Goal: Information Seeking & Learning: Learn about a topic

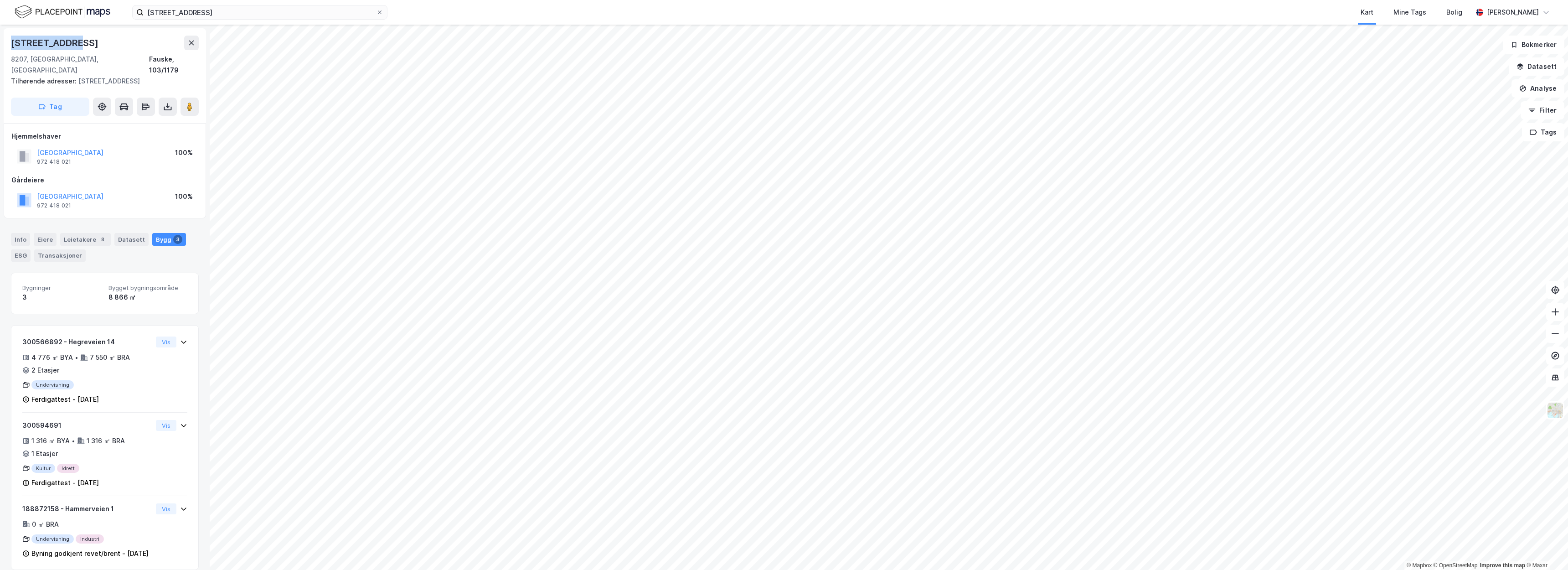
scroll to position [1, 0]
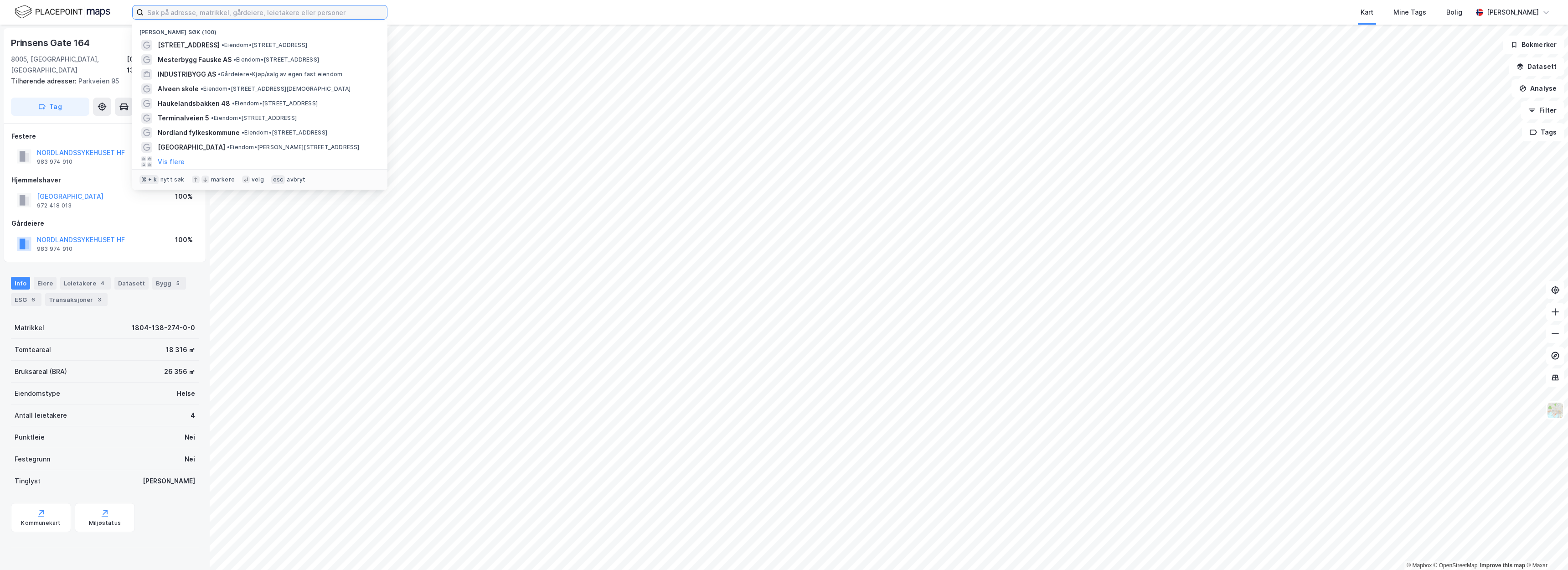
paste input "Karmsundgata 120"
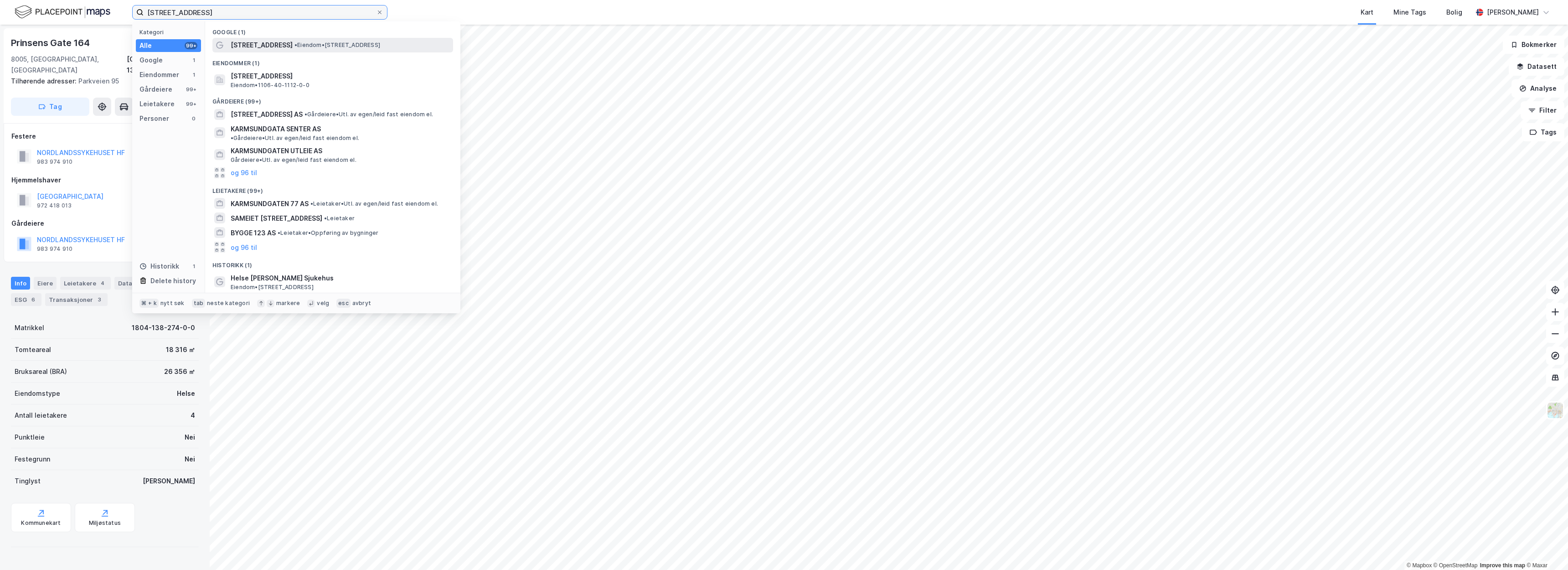
type input "Karmsundgata 120"
click at [289, 43] on span "Karmsundgata 120" at bounding box center [262, 45] width 62 height 11
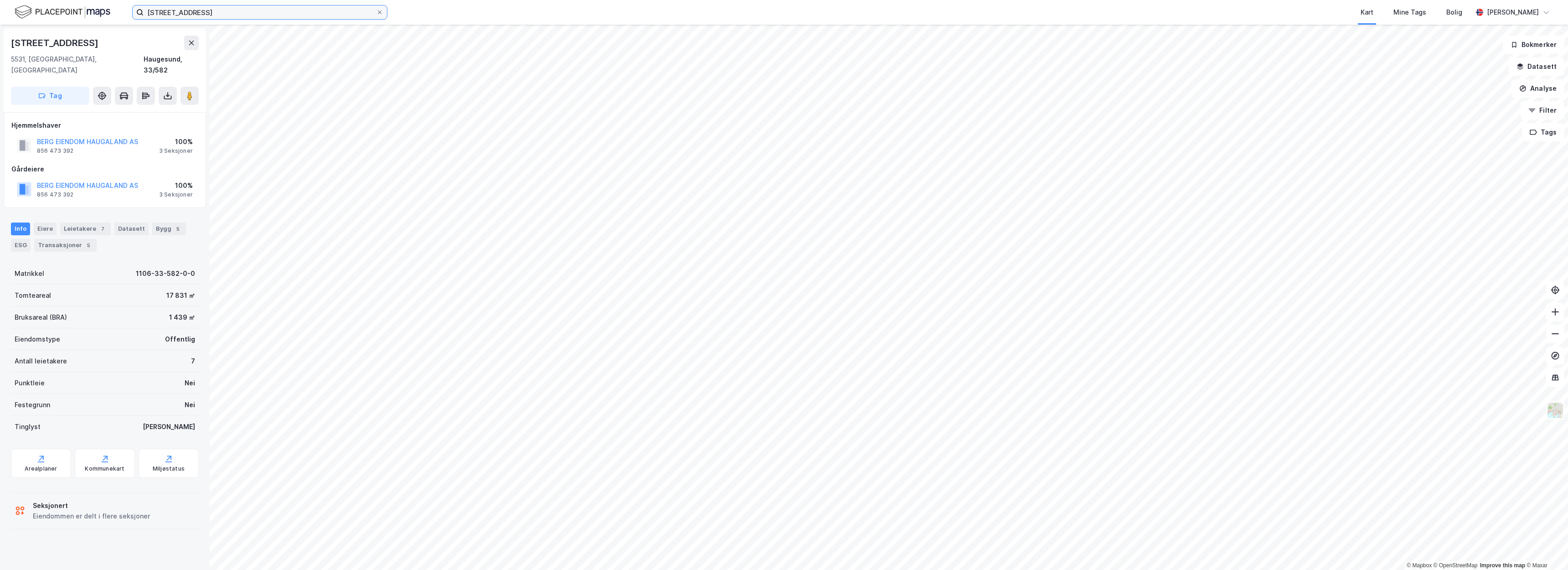
click at [240, 13] on input "Karmsundgata 120" at bounding box center [260, 12] width 232 height 13
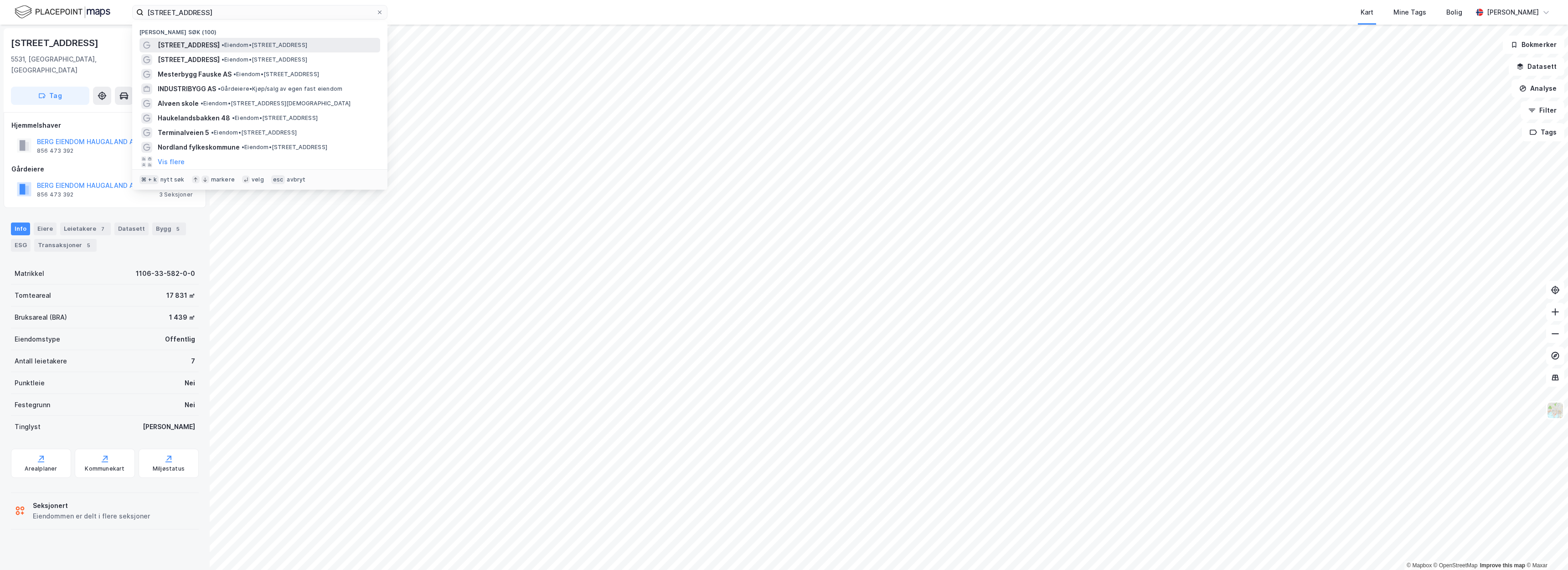
click at [266, 47] on span "• Eiendom • Karmsundgata 120, 5531 Haugesund" at bounding box center [264, 45] width 86 height 7
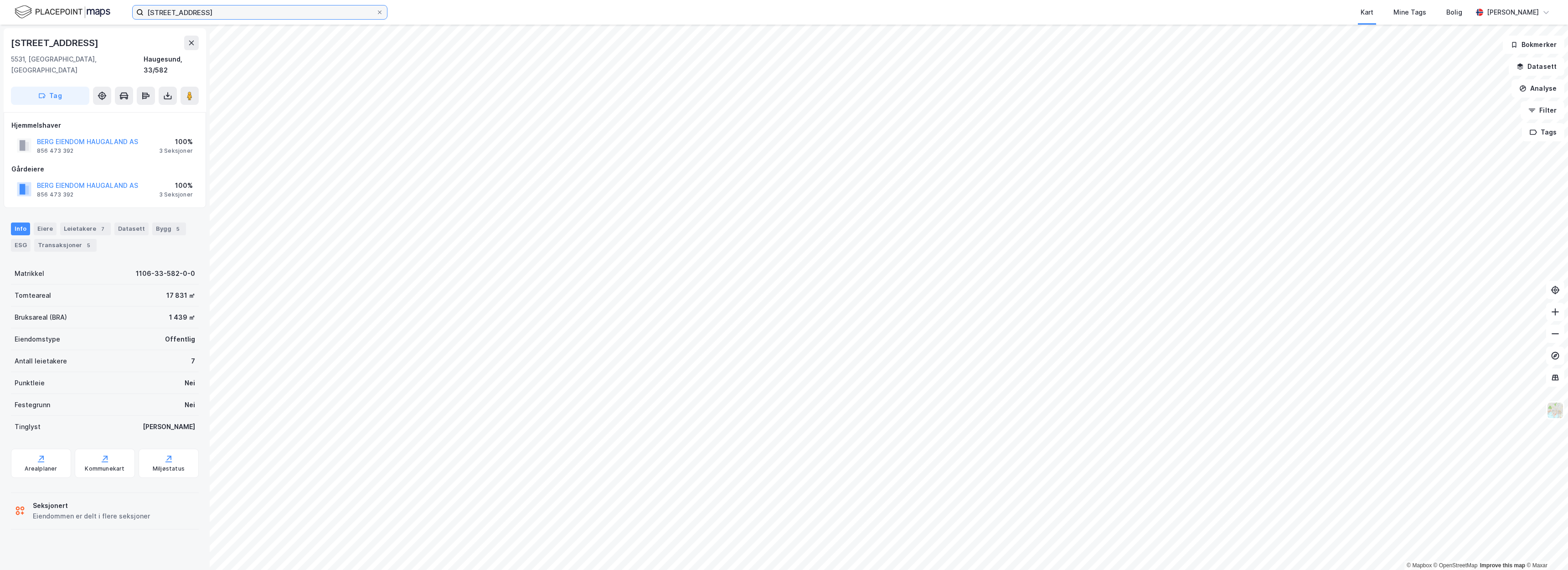
click at [218, 11] on input "Karmsundgata 120" at bounding box center [260, 12] width 232 height 13
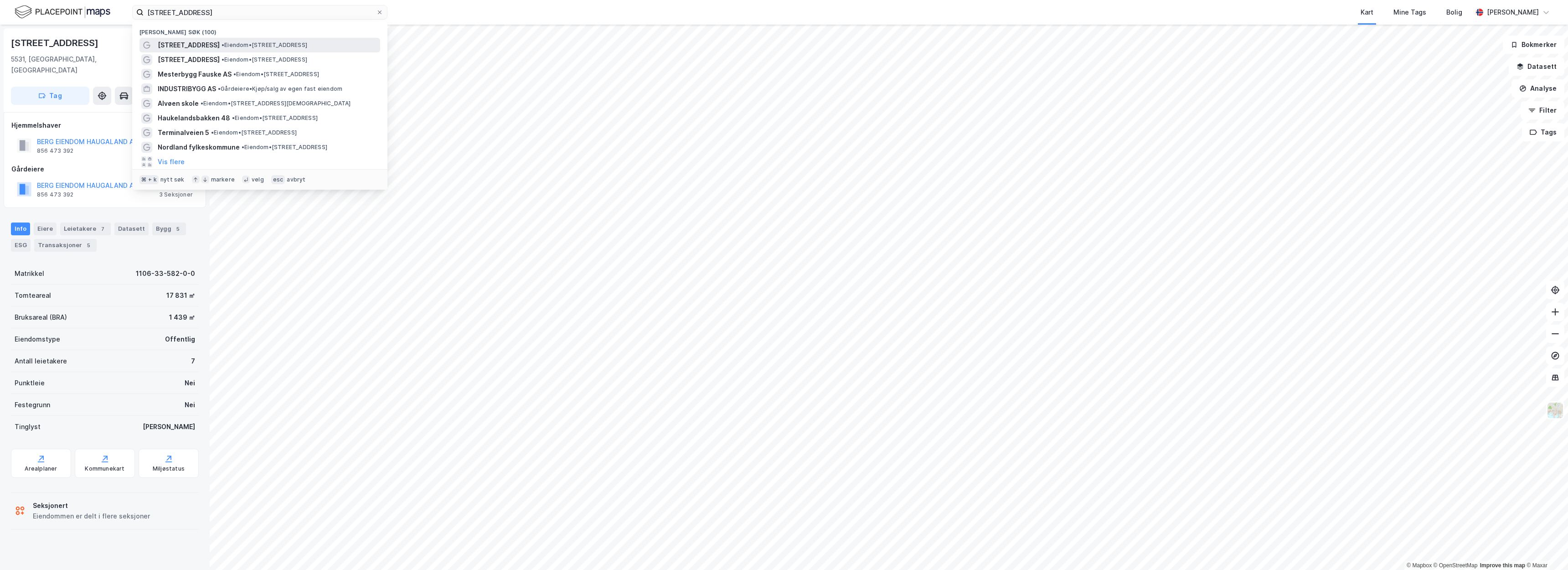
click at [215, 41] on span "Karmsundgata 120" at bounding box center [189, 45] width 62 height 11
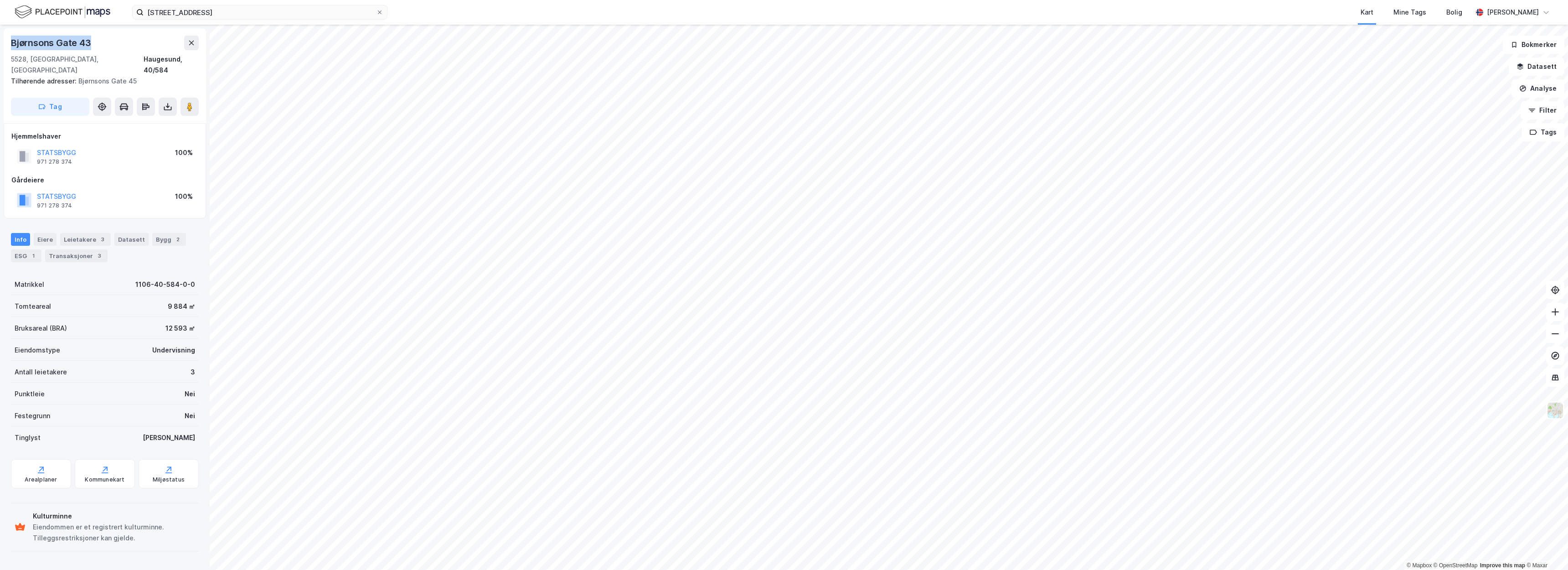
drag, startPoint x: 101, startPoint y: 43, endPoint x: 1, endPoint y: 41, distance: 100.0
click at [1, 41] on div "Bjørnsons Gate 43 5528, Haugesund, Rogaland Haugesund, 40/584 Tilhørende adress…" at bounding box center [104, 297] width 209 height 546
